Goal: Task Accomplishment & Management: Complete application form

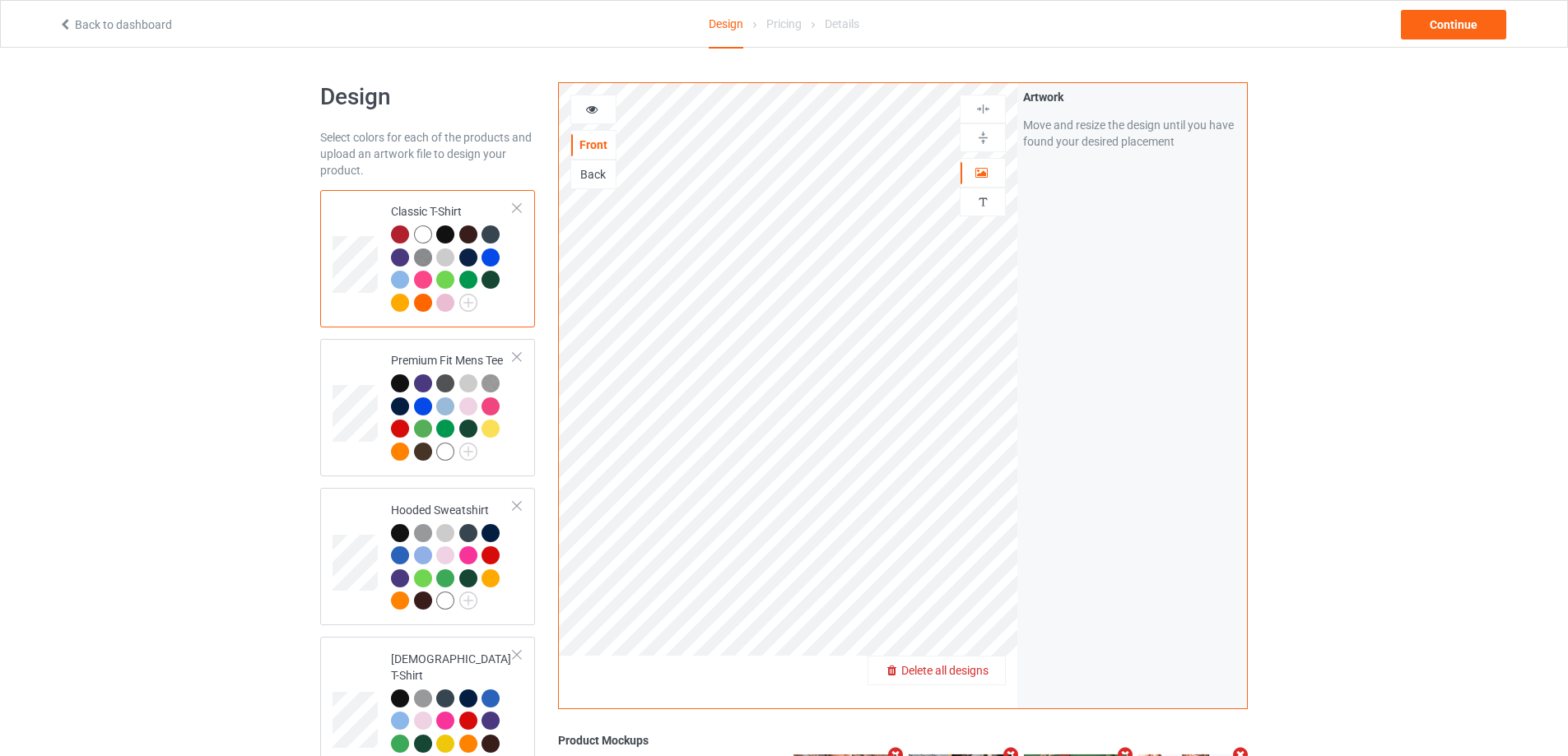
click at [980, 671] on span "Delete all designs" at bounding box center [944, 671] width 87 height 13
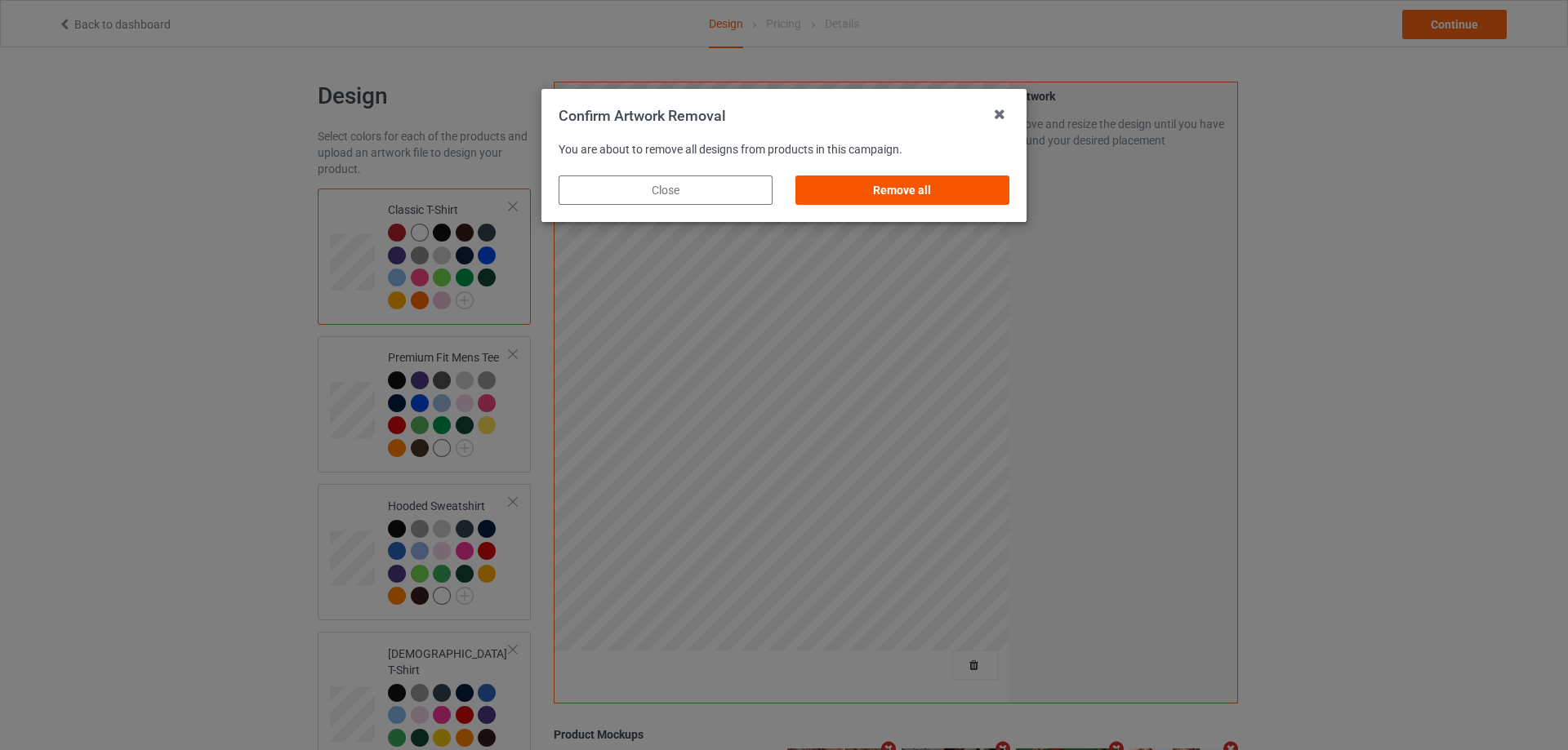
click at [981, 176] on div "Remove all" at bounding box center [903, 189] width 214 height 29
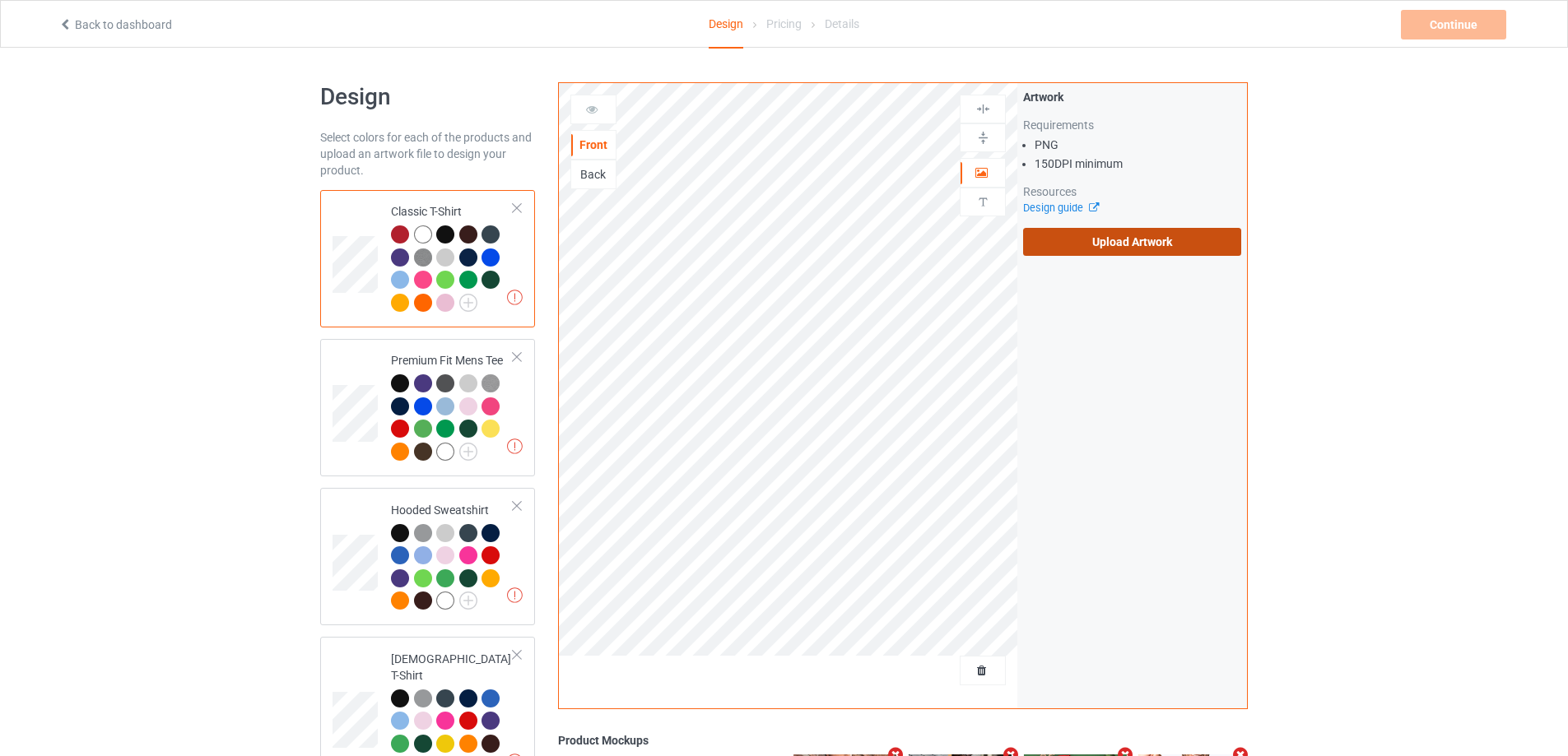
click at [1091, 250] on label "Upload Artwork" at bounding box center [1133, 242] width 218 height 28
click at [0, 0] on input "Upload Artwork" at bounding box center [0, 0] width 0 height 0
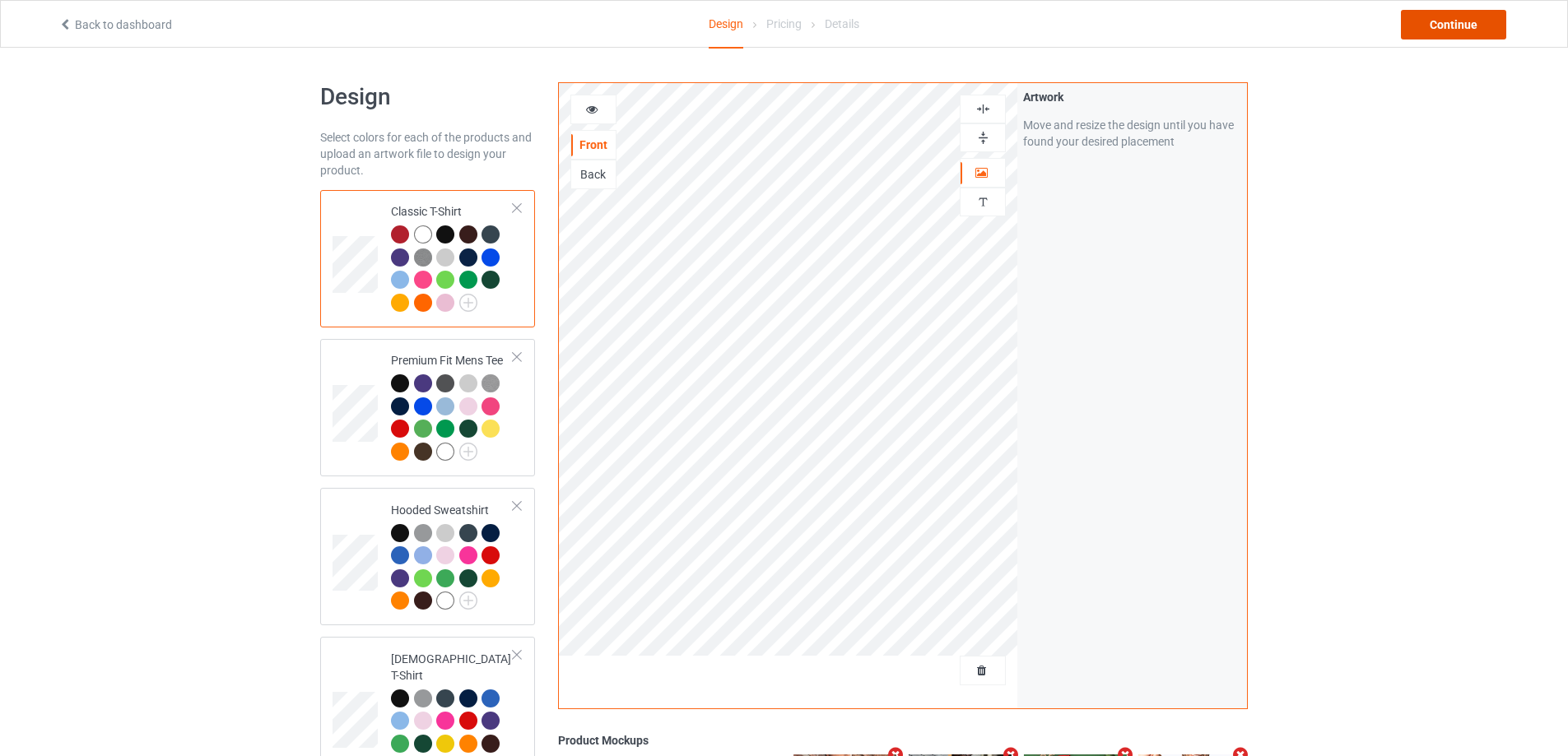
click at [1434, 31] on div "Continue" at bounding box center [1453, 24] width 105 height 30
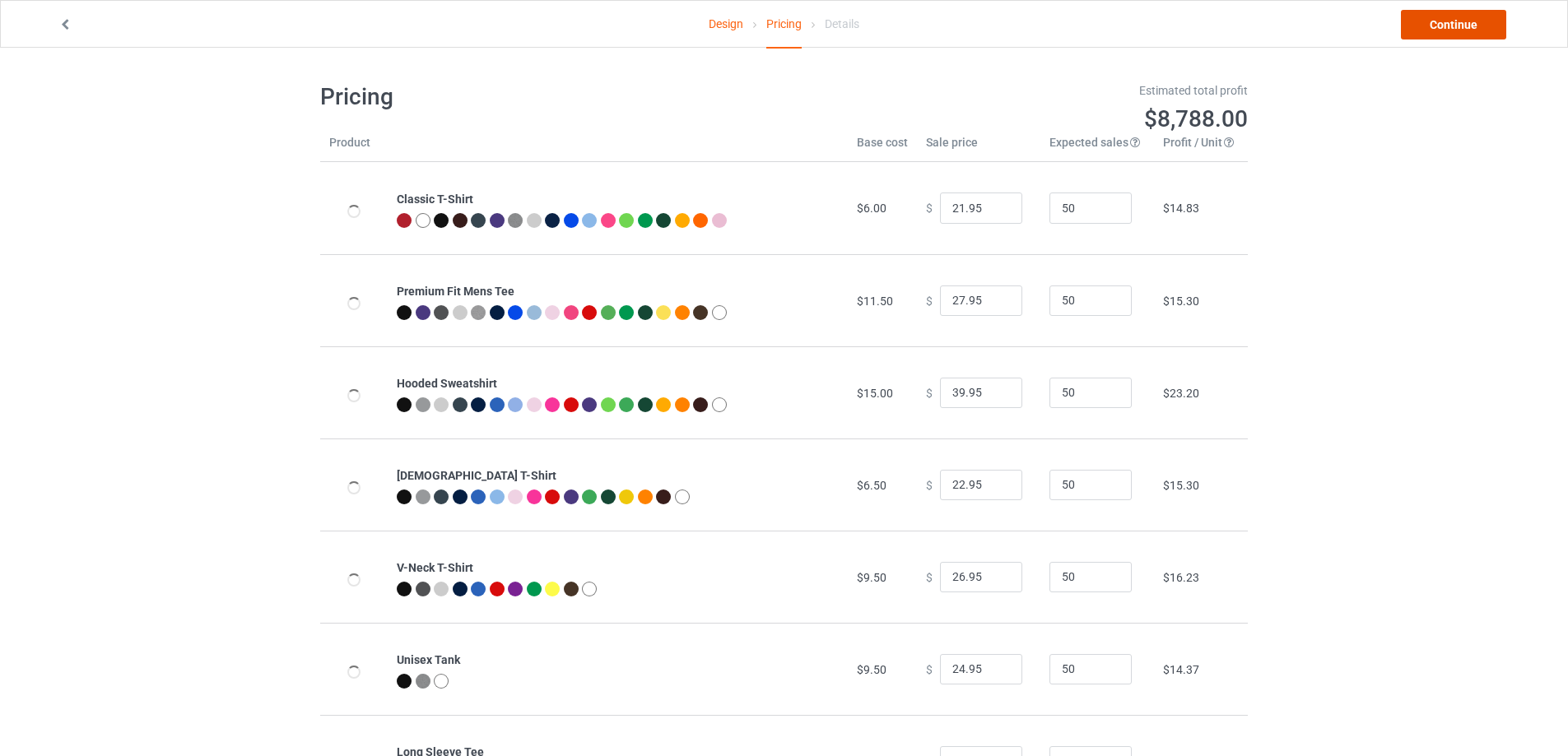
click at [1434, 31] on link "Continue" at bounding box center [1453, 24] width 105 height 30
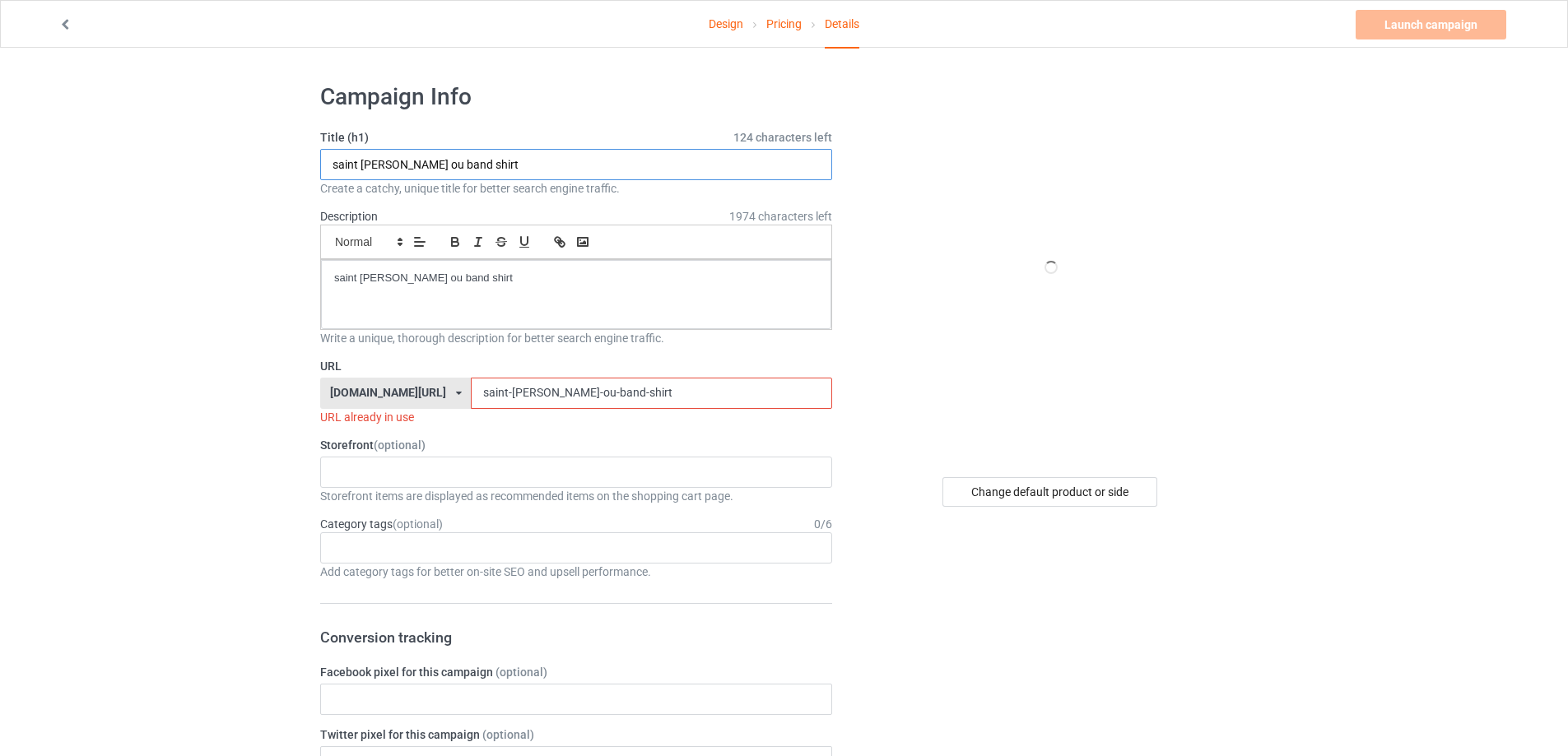
paste input "Crime Junkie Be Weird Be Rude Stay Alive"
type input "Crime Junkie Be Weird Be Rude Stay Alive shirt"
drag, startPoint x: 397, startPoint y: 292, endPoint x: 219, endPoint y: 292, distance: 178.0
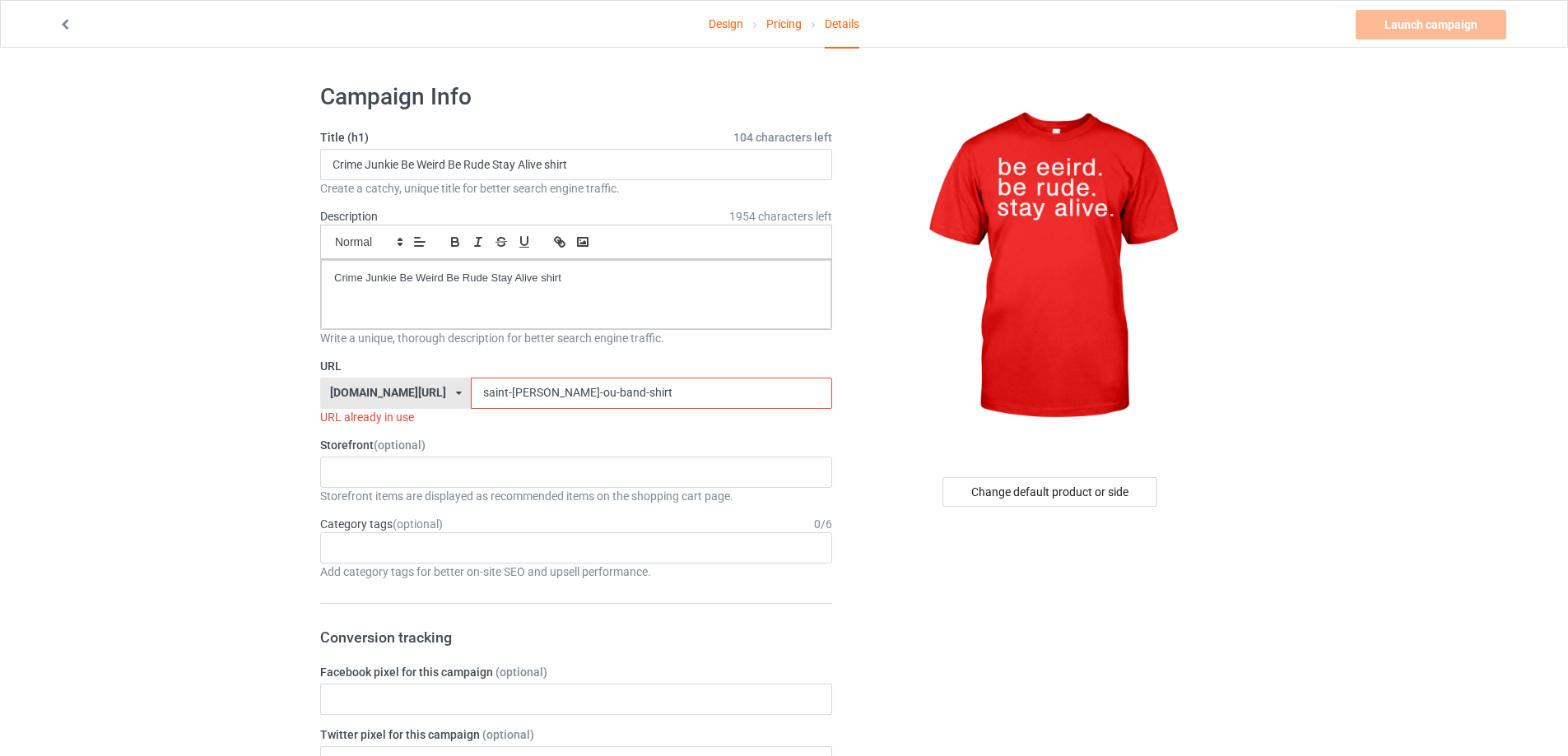
drag, startPoint x: 597, startPoint y: 388, endPoint x: 358, endPoint y: 396, distance: 239.1
paste input "crime-junkie-be-weird-be-rude-stay-alive-t"
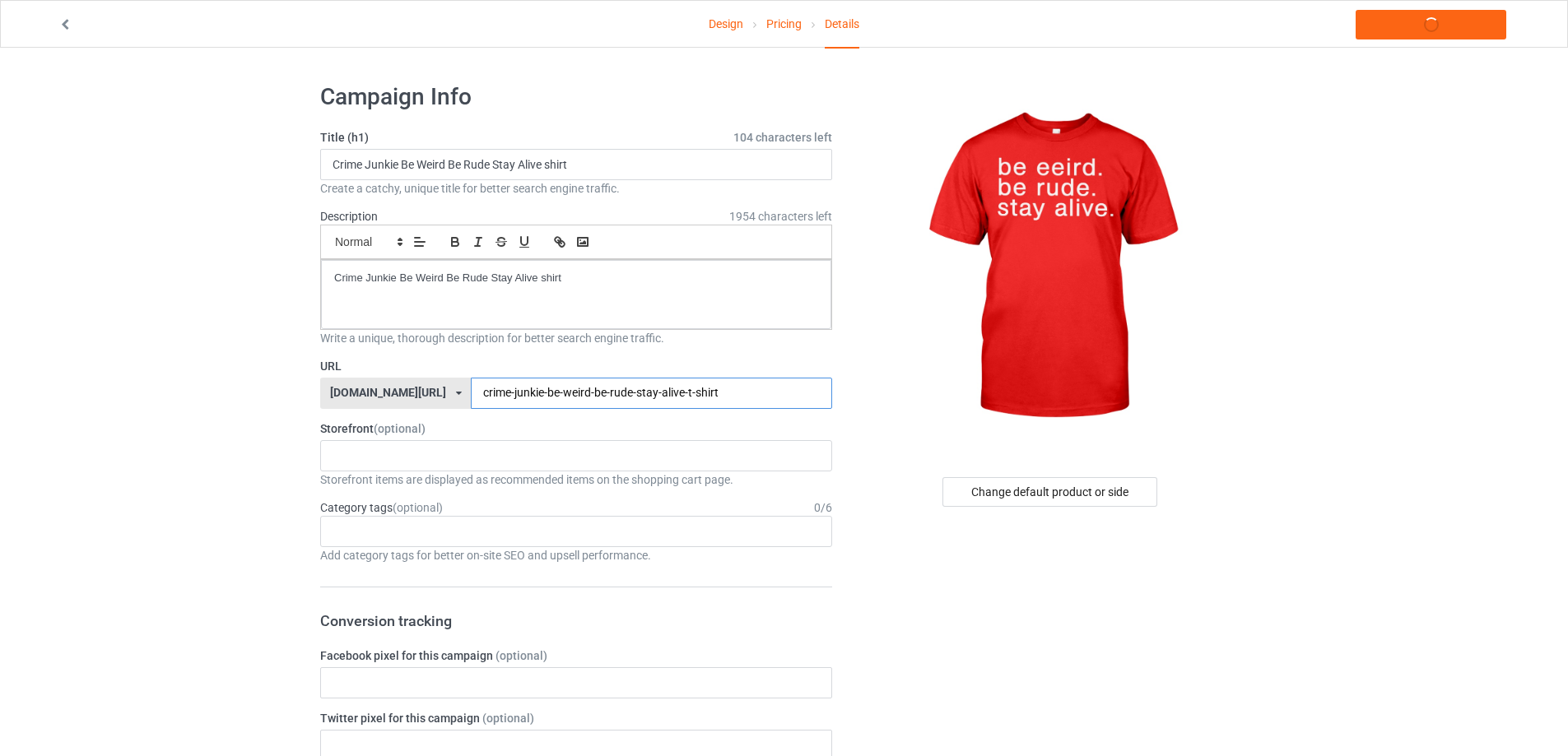
click at [649, 390] on input "crime-junkie-be-weird-be-rude-stay-alive-t-shirt" at bounding box center [651, 393] width 361 height 32
type input "crime-junkie-be-weird-be-rude-stay-alive-shirt"
click at [1434, 30] on link "Launch campaign" at bounding box center [1431, 24] width 151 height 30
